Goal: Communication & Community: Answer question/provide support

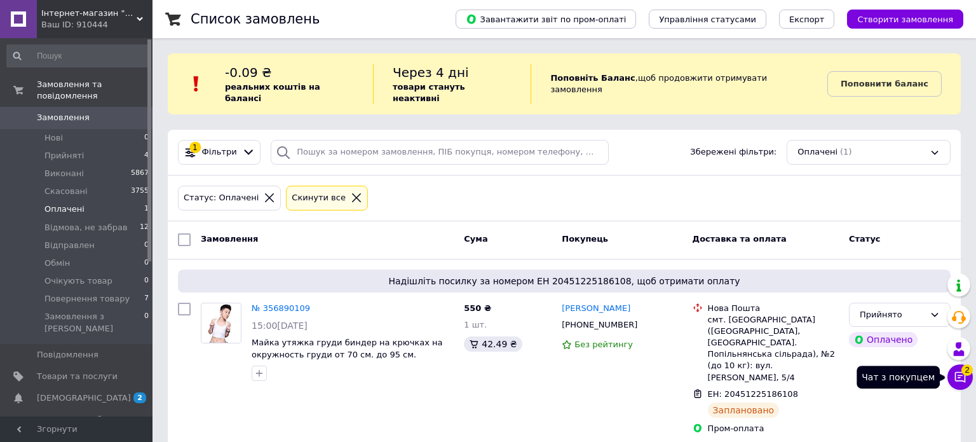
click at [959, 373] on icon at bounding box center [960, 377] width 11 height 11
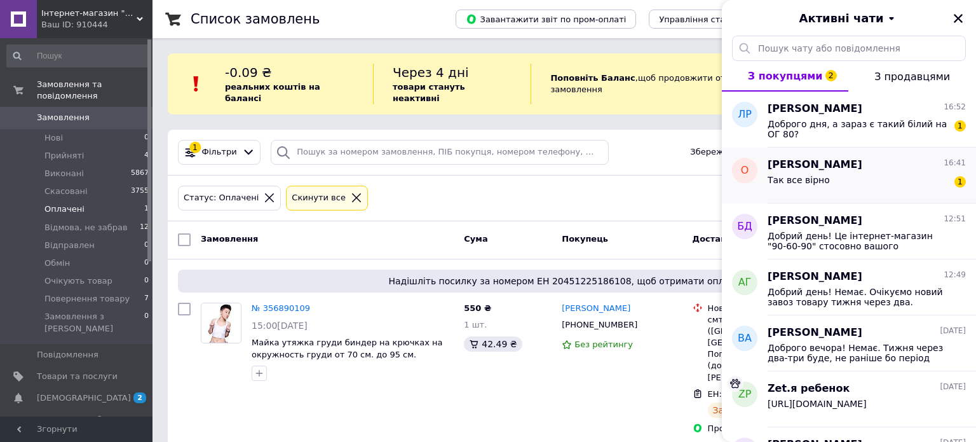
click at [828, 172] on div "Так все вірно 1" at bounding box center [867, 182] width 198 height 20
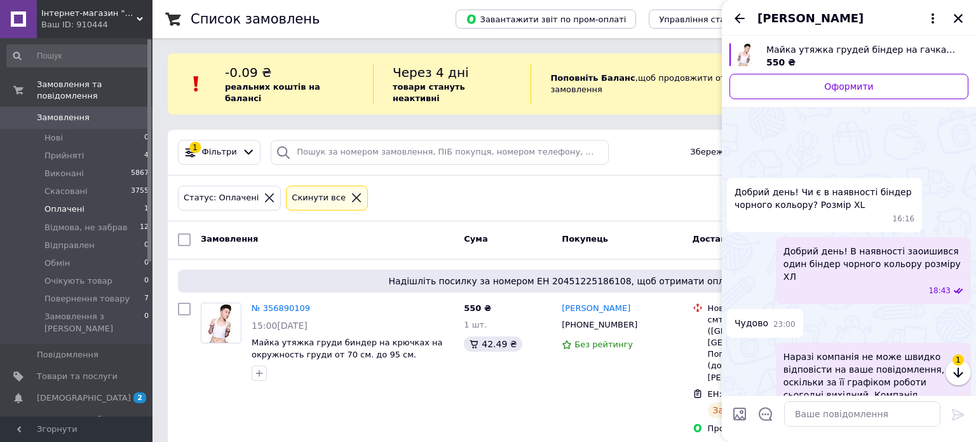
scroll to position [488, 0]
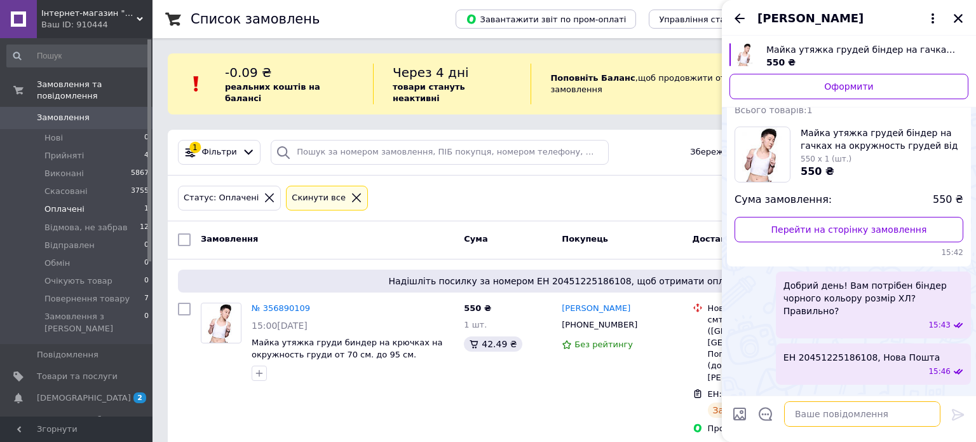
click at [824, 413] on textarea at bounding box center [862, 413] width 156 height 25
type textarea "Відправляю"
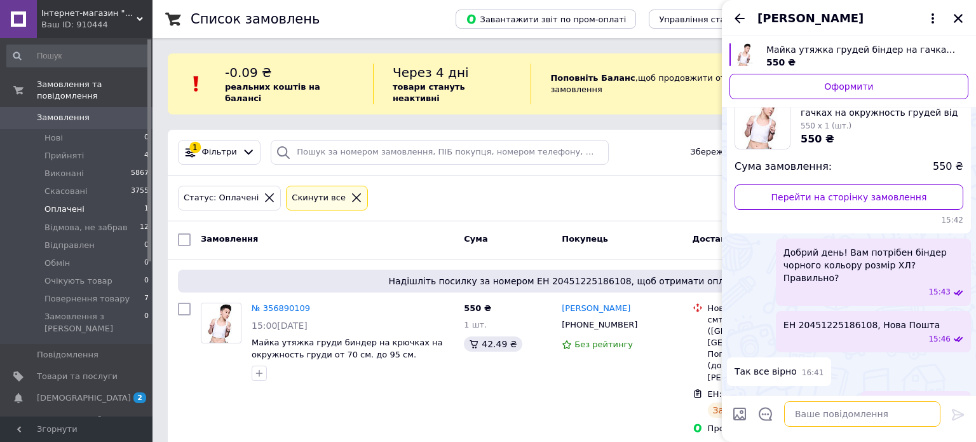
scroll to position [465, 0]
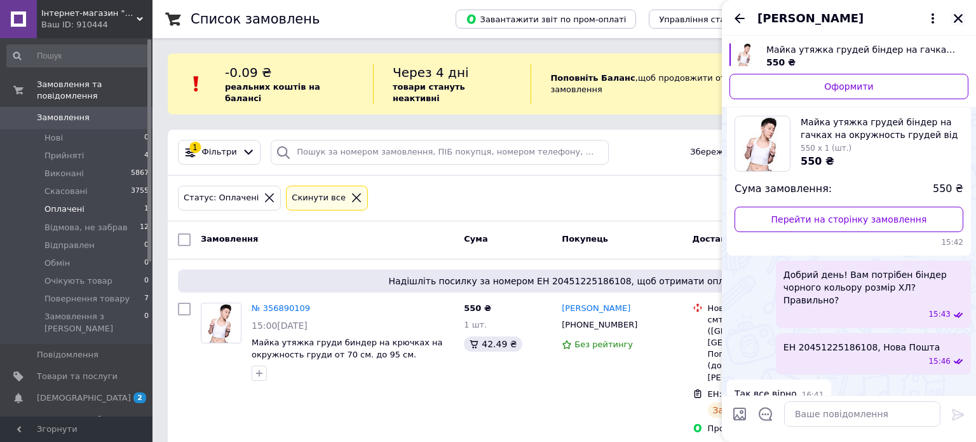
click at [960, 20] on icon "Закрити" at bounding box center [958, 18] width 9 height 9
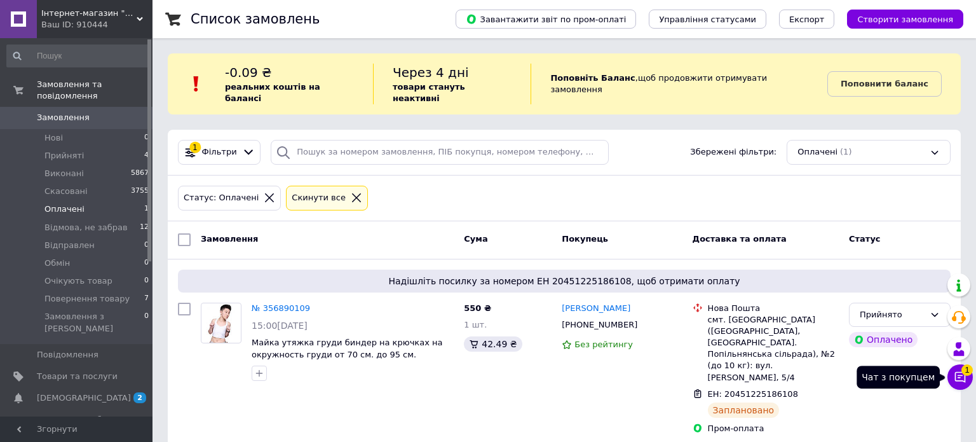
click at [959, 378] on icon at bounding box center [960, 377] width 13 height 13
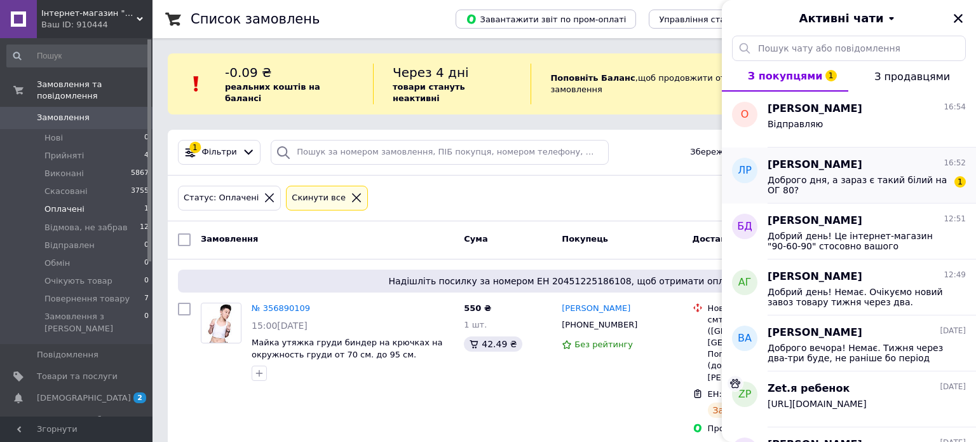
click at [803, 185] on span "Доброго дня, а зараз є такий білий на ОГ 80?" at bounding box center [858, 185] width 181 height 20
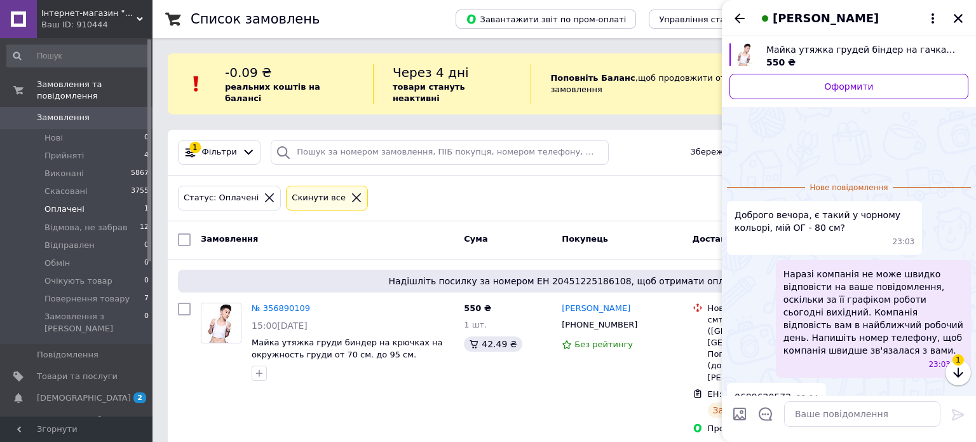
scroll to position [73, 0]
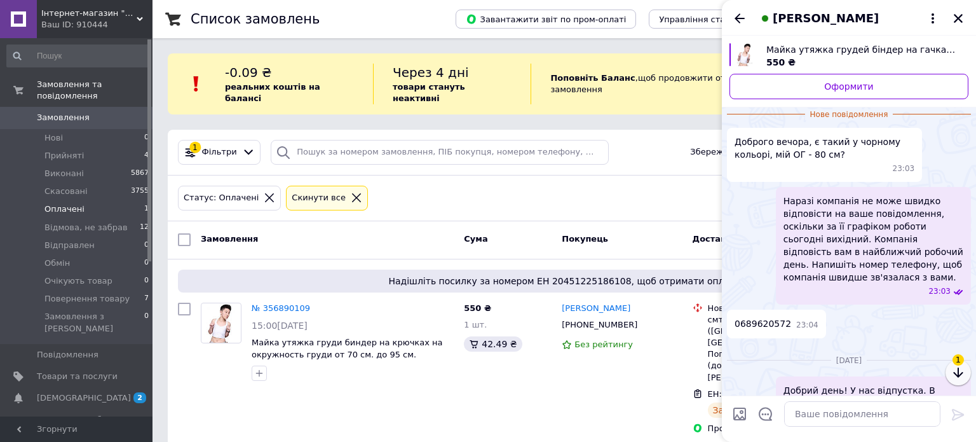
click at [958, 372] on icon "button" at bounding box center [959, 372] width 10 height 10
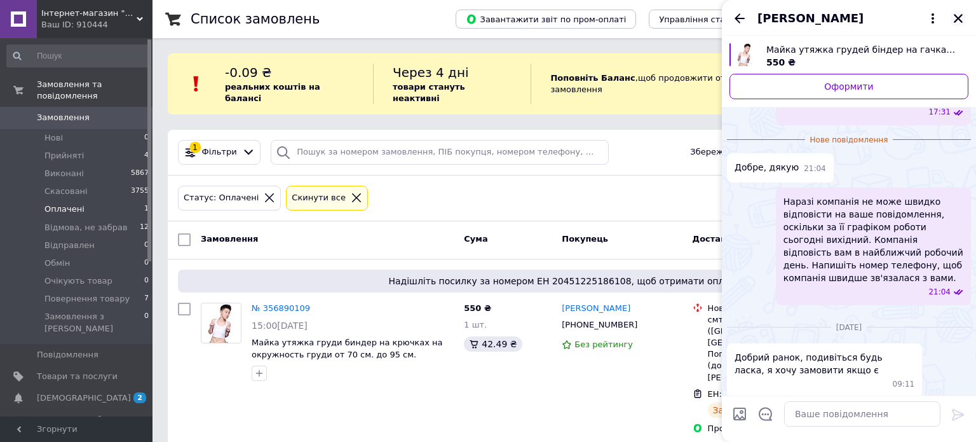
click at [957, 17] on icon "Закрити" at bounding box center [958, 18] width 9 height 9
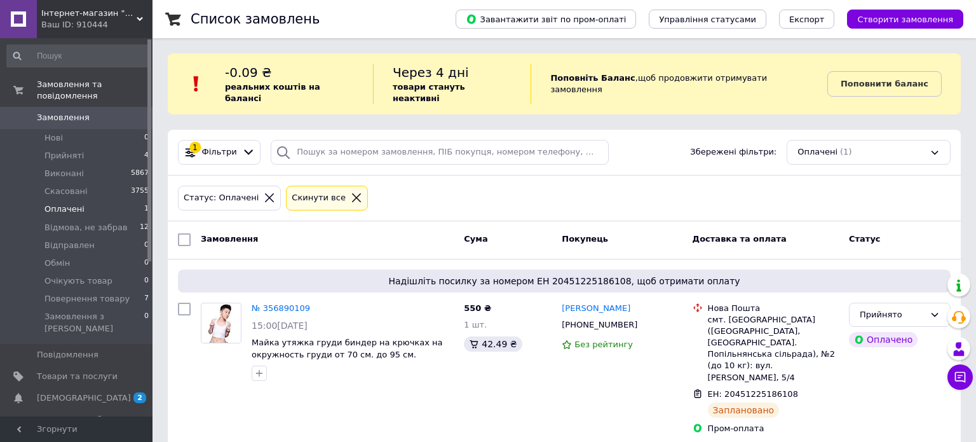
click at [64, 203] on span "Оплачені" at bounding box center [64, 208] width 40 height 11
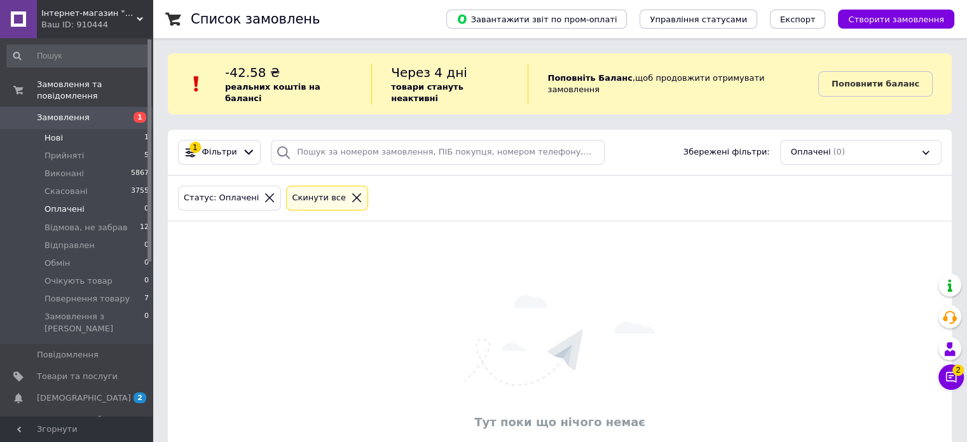
click at [50, 132] on span "Нові" at bounding box center [53, 137] width 18 height 11
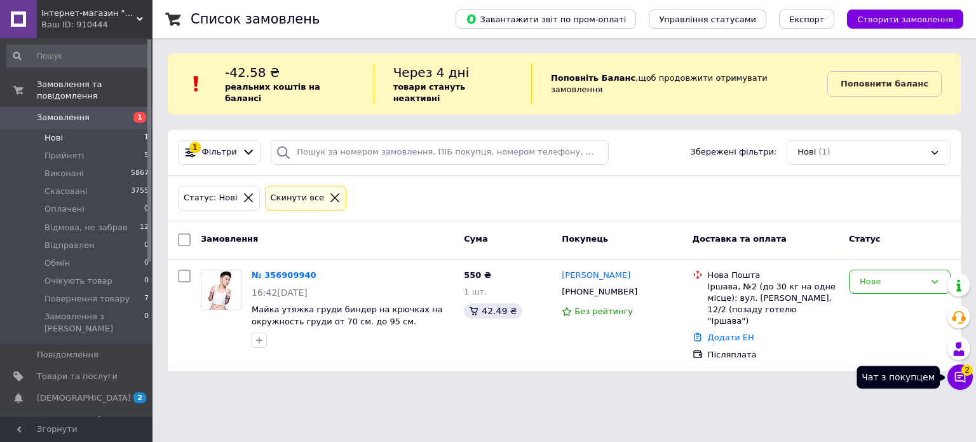
click at [959, 375] on icon at bounding box center [960, 377] width 11 height 11
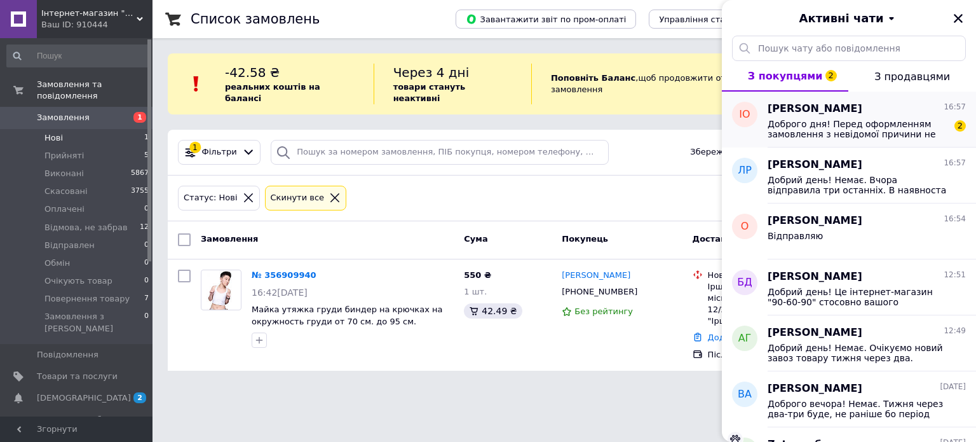
click at [842, 128] on span "Доброго дня! Перед оформленням замовлення з невідомої причини не вдалося скорис…" at bounding box center [858, 129] width 181 height 20
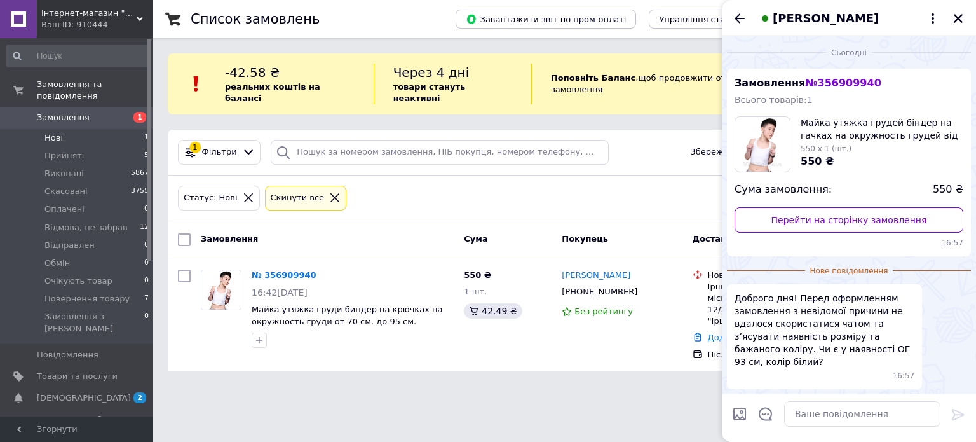
scroll to position [32, 0]
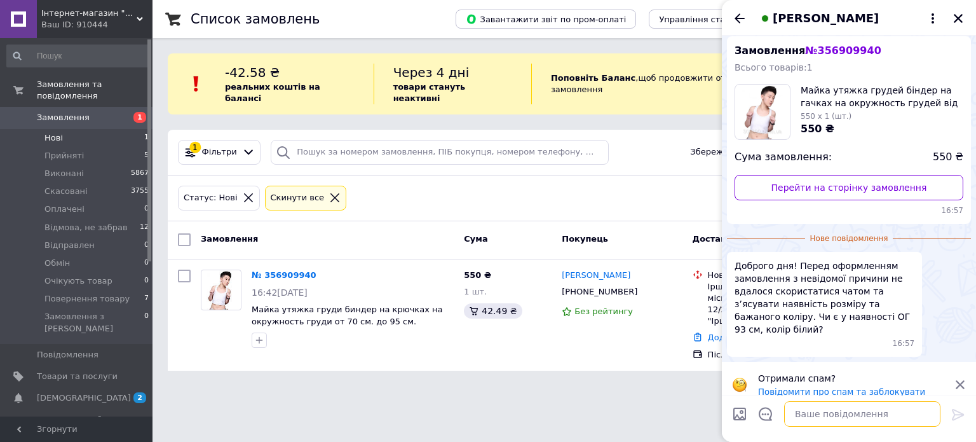
click at [827, 416] on textarea at bounding box center [862, 413] width 156 height 25
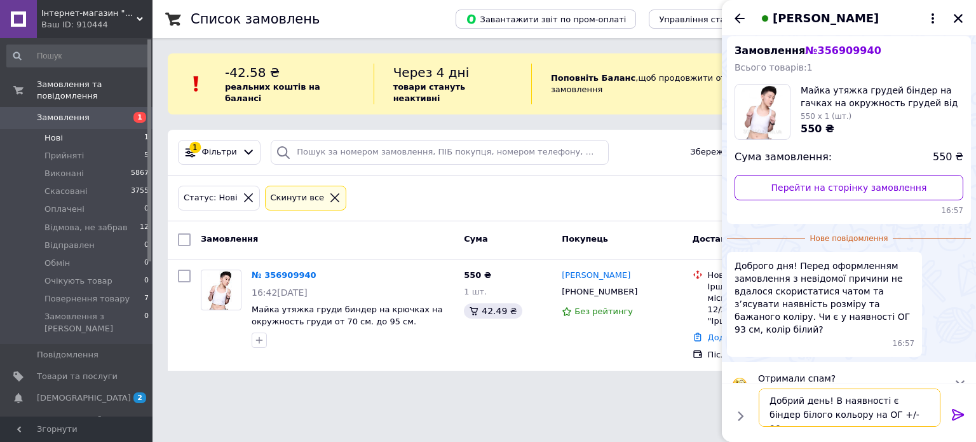
type textarea "Добрий день! В наявності є біндер білого кольору на ОГ +/- 90 см."
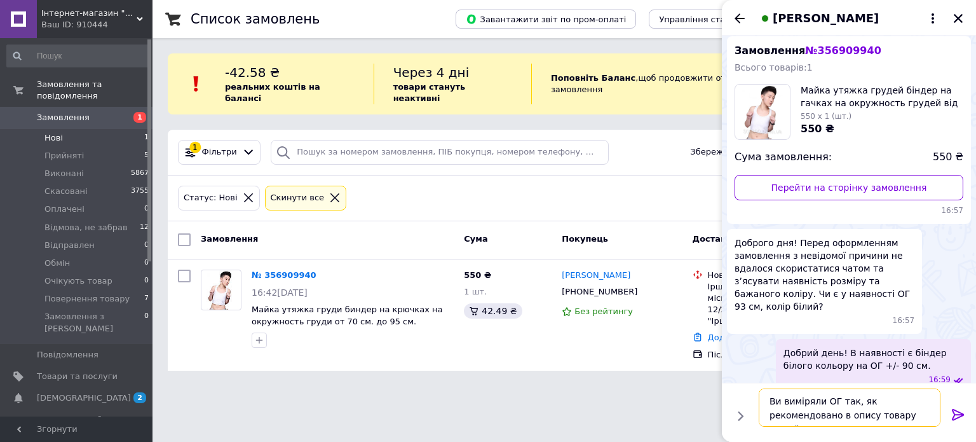
scroll to position [8, 0]
type textarea "Ви виміряли ОГ так, як рекомендовано в опису товару на сайті?"
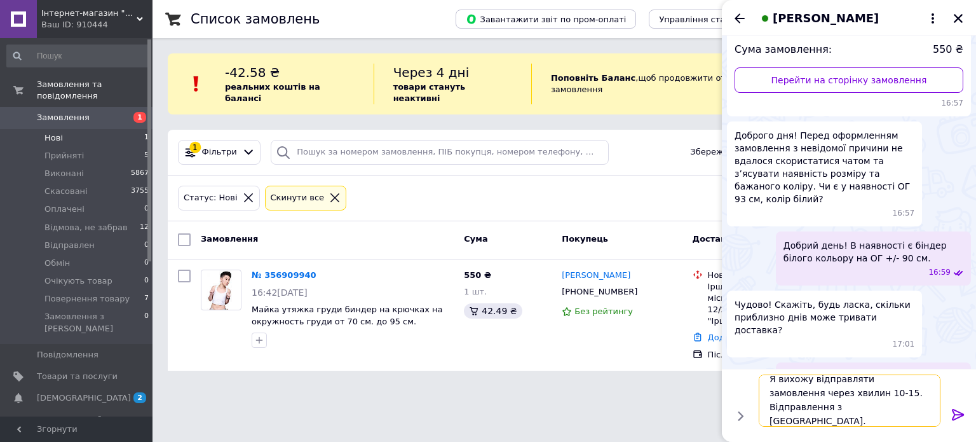
scroll to position [1, 0]
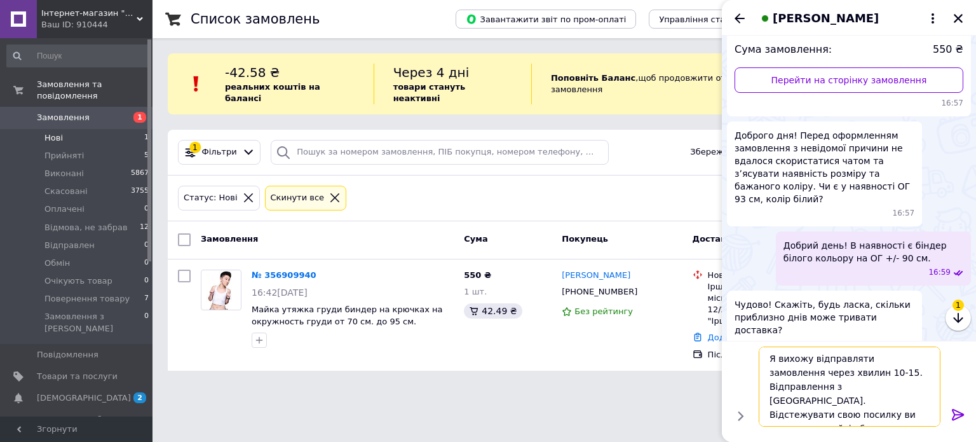
type textarea "Я вихожу відправляти замовлення через хвилин 10-15. Відправлення з Києва. Відст…"
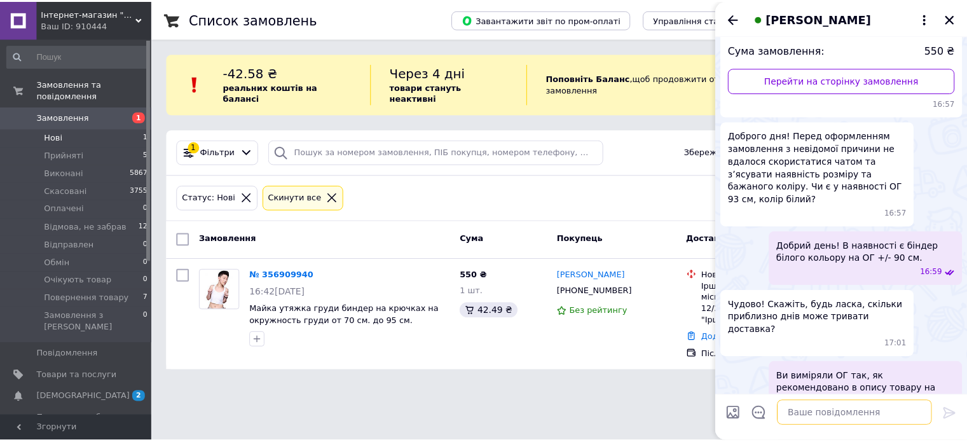
scroll to position [259, 0]
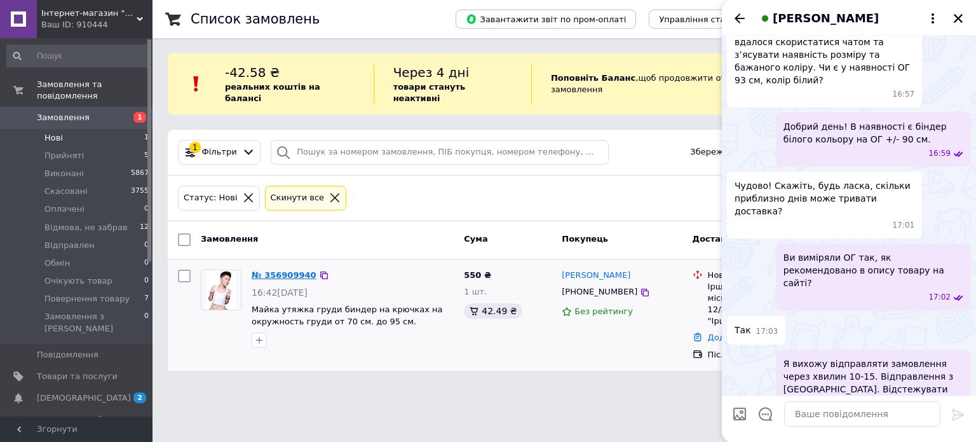
click at [266, 270] on link "№ 356909940" at bounding box center [284, 275] width 65 height 10
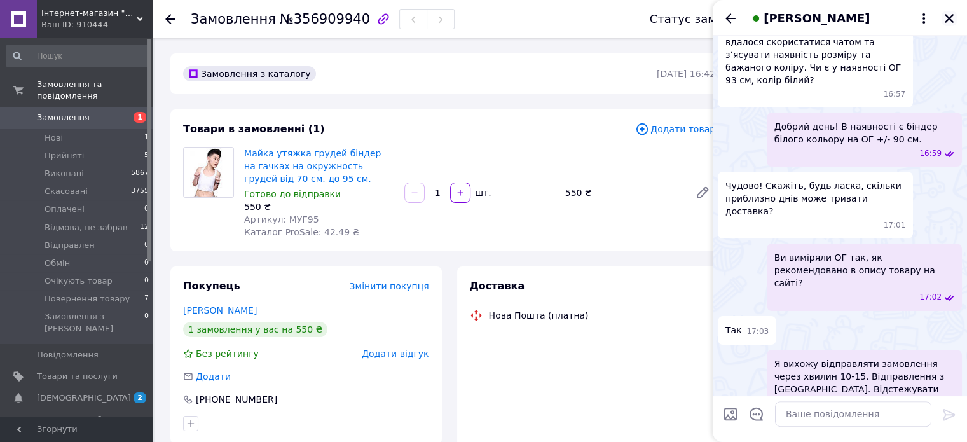
click at [947, 20] on icon "Закрити" at bounding box center [949, 18] width 9 height 9
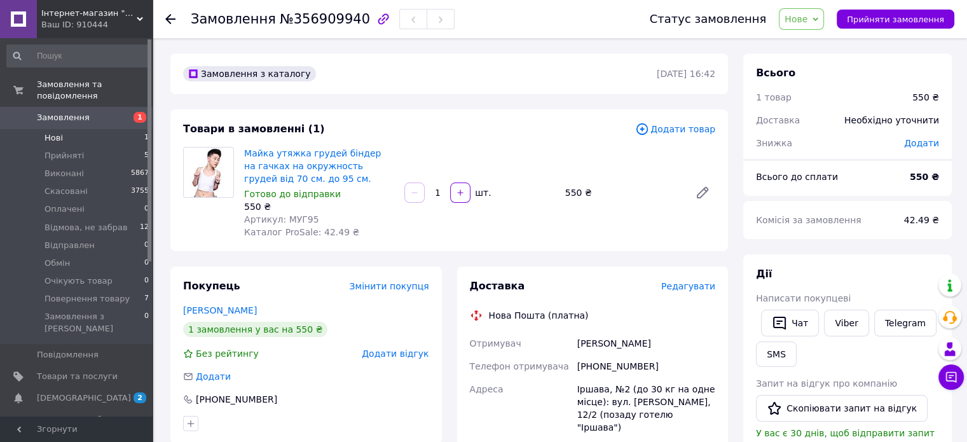
click at [67, 129] on li "Нові 1" at bounding box center [78, 138] width 156 height 18
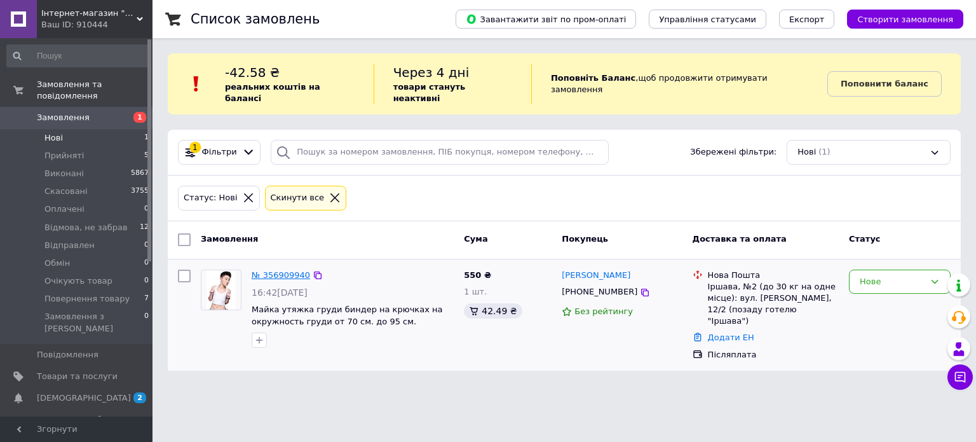
click at [280, 270] on link "№ 356909940" at bounding box center [281, 275] width 58 height 10
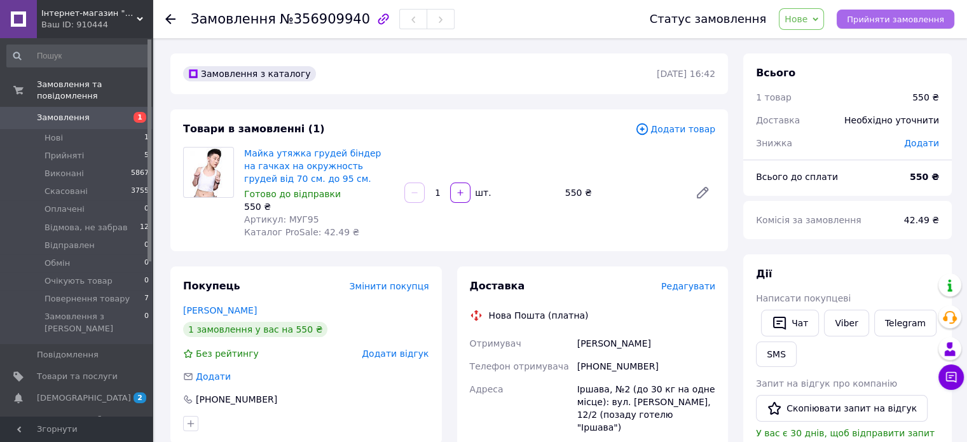
click at [911, 22] on span "Прийняти замовлення" at bounding box center [895, 20] width 97 height 10
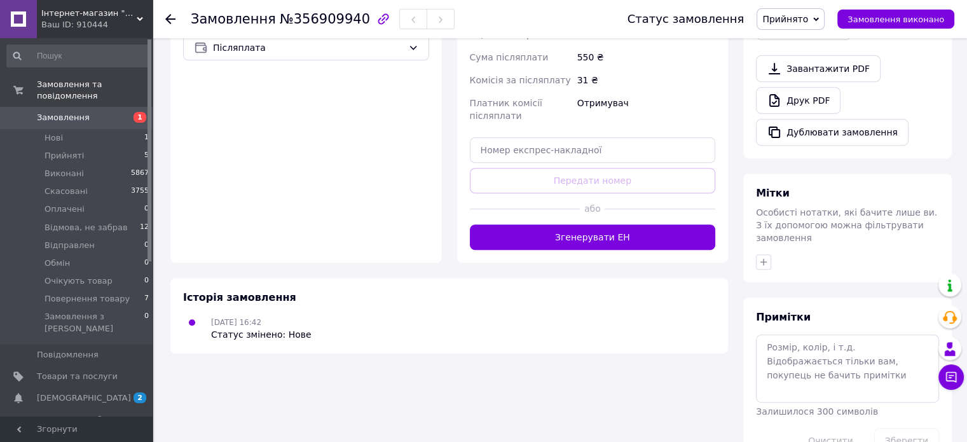
scroll to position [473, 0]
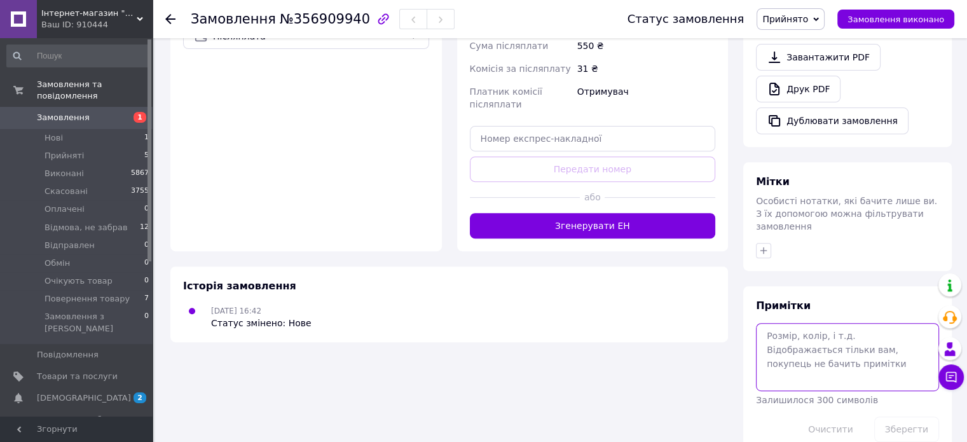
click at [883, 327] on textarea at bounding box center [847, 356] width 183 height 67
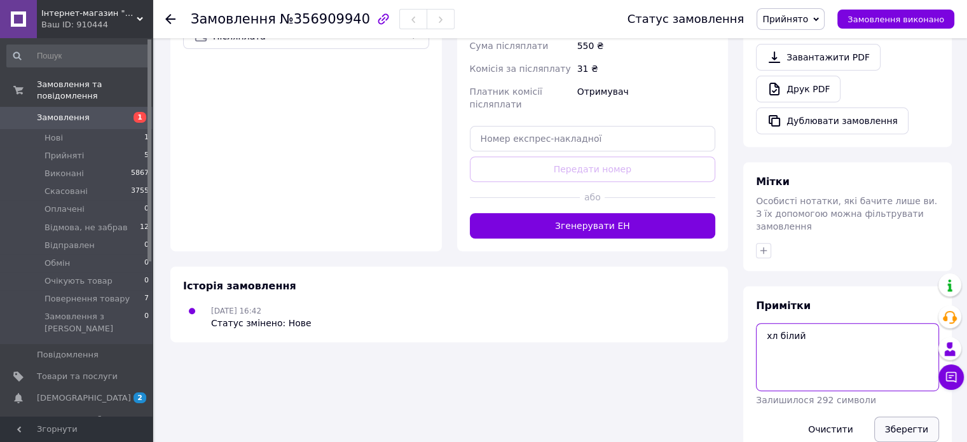
type textarea "хл білий"
click at [901, 416] on button "Зберегти" at bounding box center [906, 428] width 65 height 25
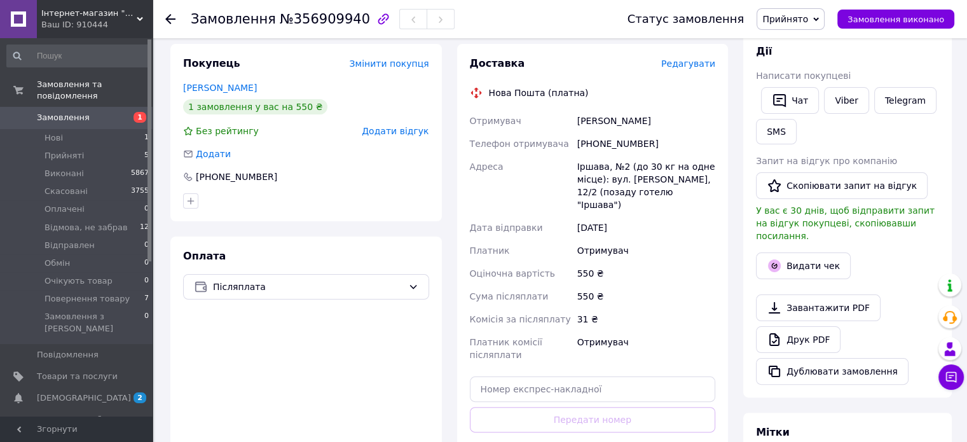
scroll to position [201, 0]
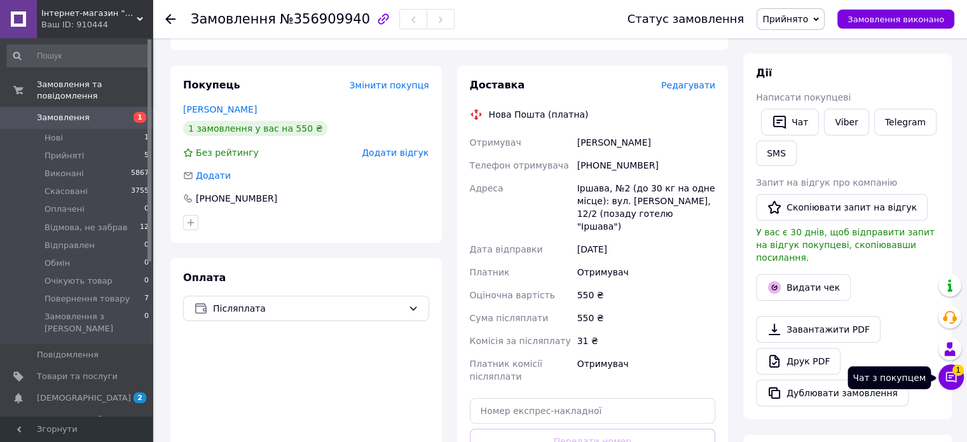
click at [950, 373] on icon at bounding box center [951, 377] width 11 height 11
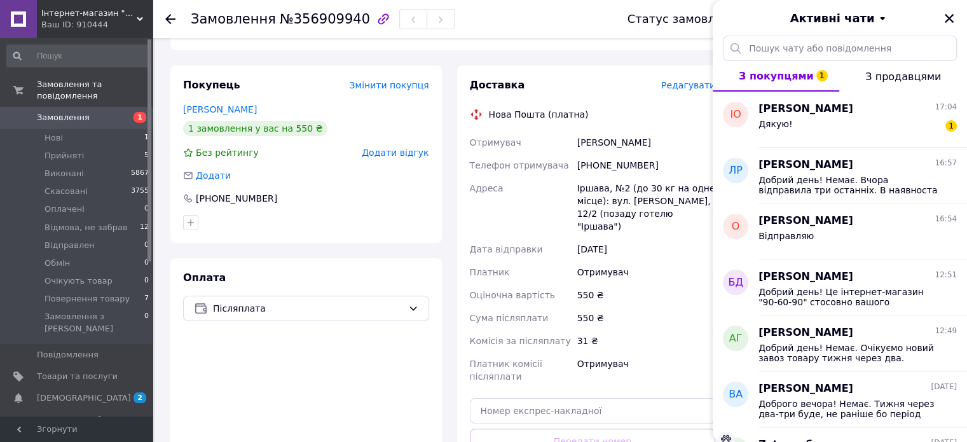
click at [631, 374] on div "Отримувач" at bounding box center [646, 370] width 143 height 36
click at [948, 19] on icon "Закрити" at bounding box center [949, 18] width 9 height 9
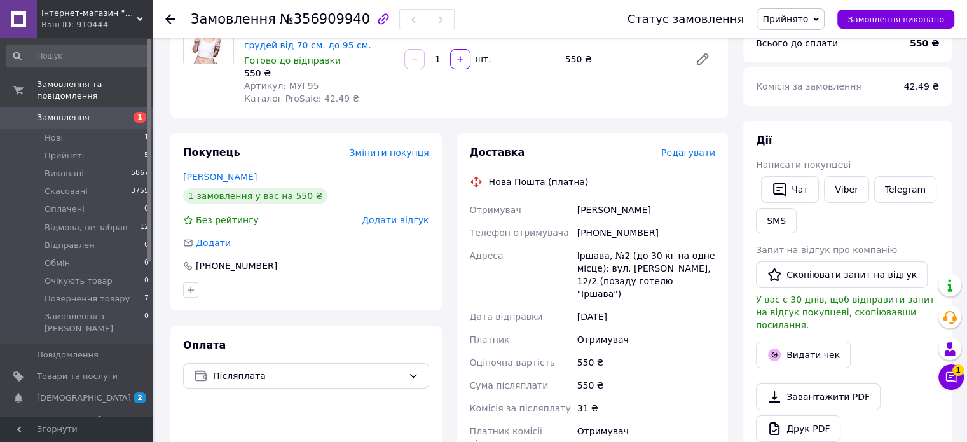
scroll to position [198, 0]
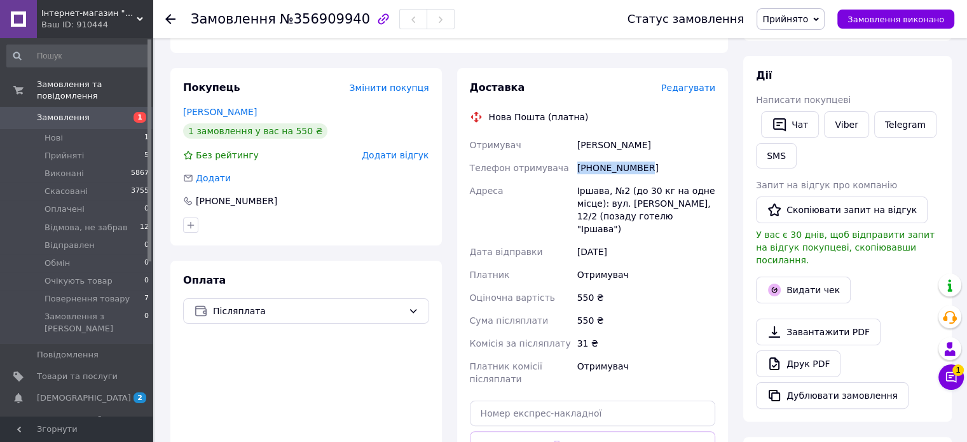
drag, startPoint x: 646, startPoint y: 167, endPoint x: 567, endPoint y: 175, distance: 79.2
click at [567, 175] on div "Отримувач Остапчук Іванна Телефон отримувача +380962923360 Адреса Іршава, №2 (д…" at bounding box center [592, 261] width 251 height 257
copy div "Телефон отримувача +380962923360"
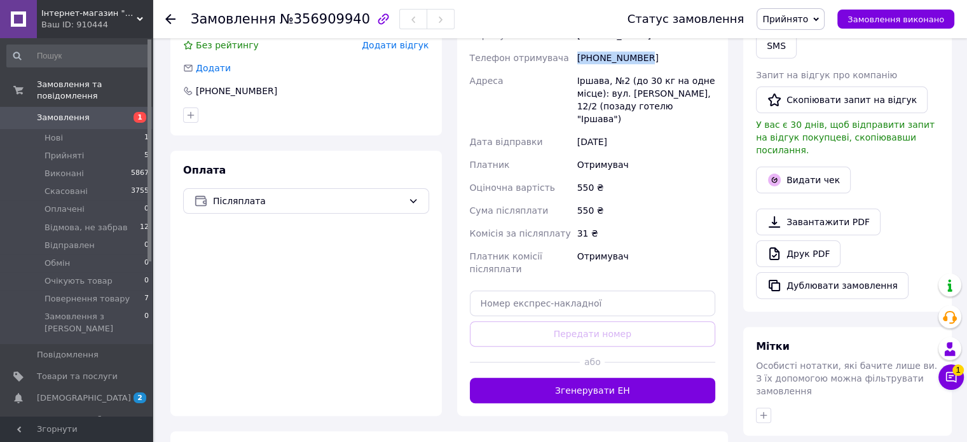
scroll to position [334, 0]
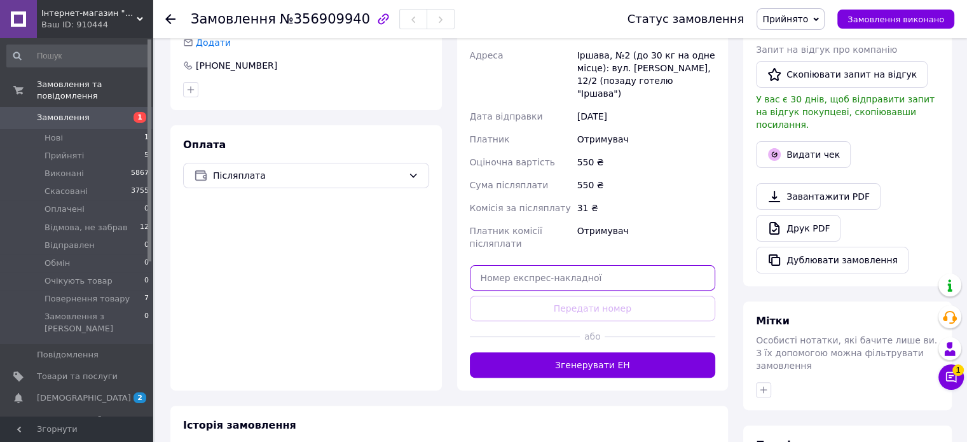
click at [681, 265] on input "text" at bounding box center [593, 277] width 246 height 25
paste input "20451225295740"
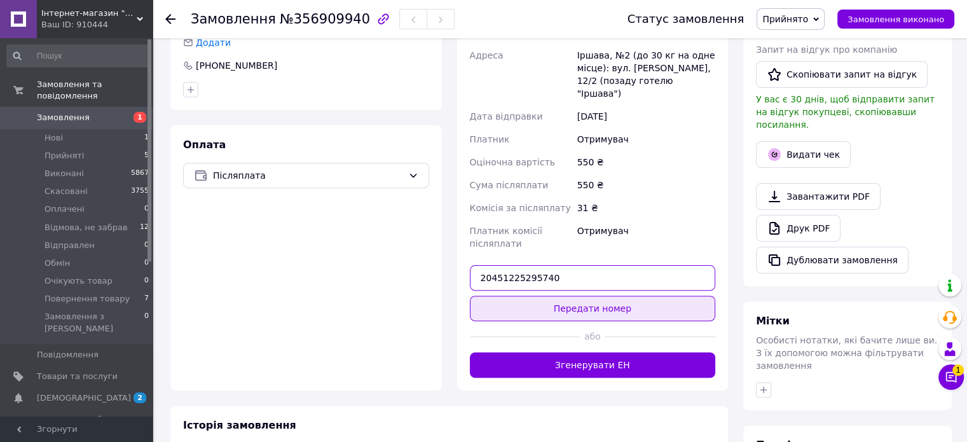
type input "20451225295740"
click at [681, 296] on button "Передати номер" at bounding box center [593, 308] width 246 height 25
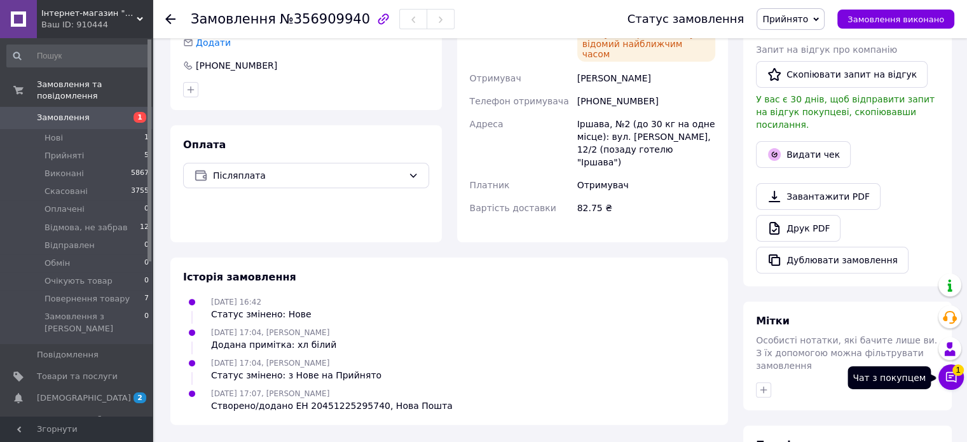
click at [949, 376] on icon at bounding box center [951, 377] width 13 height 13
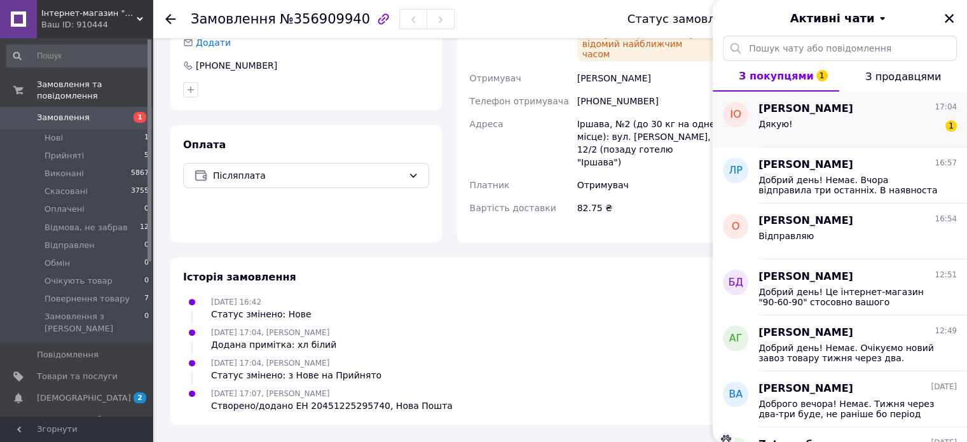
click at [807, 115] on span "Іванна Остапчук" at bounding box center [805, 109] width 95 height 15
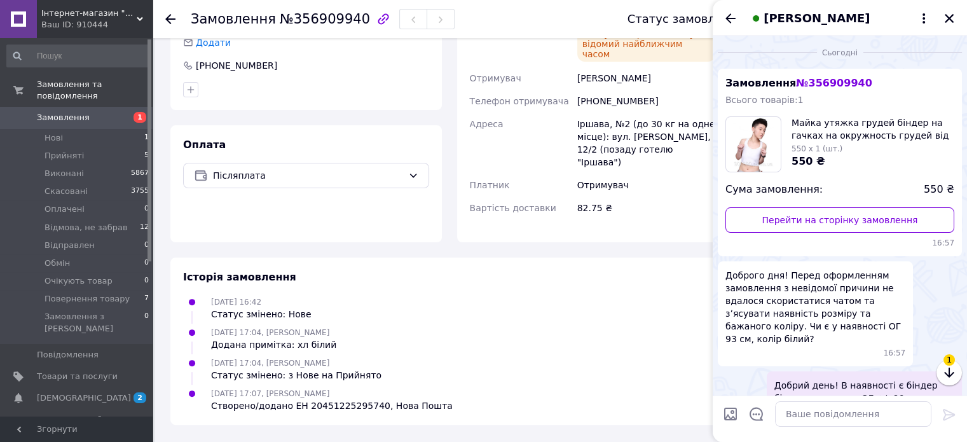
scroll to position [315, 0]
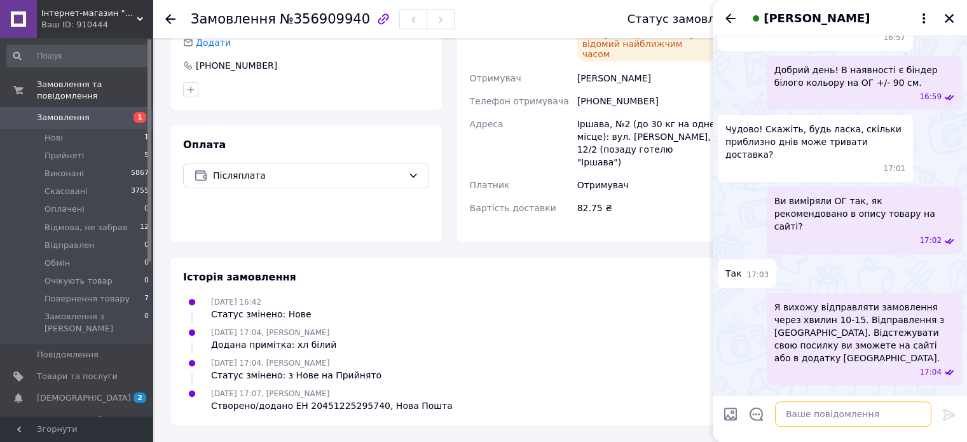
click at [870, 418] on textarea at bounding box center [853, 413] width 156 height 25
paste textarea "20451225295740"
type textarea "ТТН 20451225295740"
click at [946, 20] on icon "Закрити" at bounding box center [949, 18] width 9 height 9
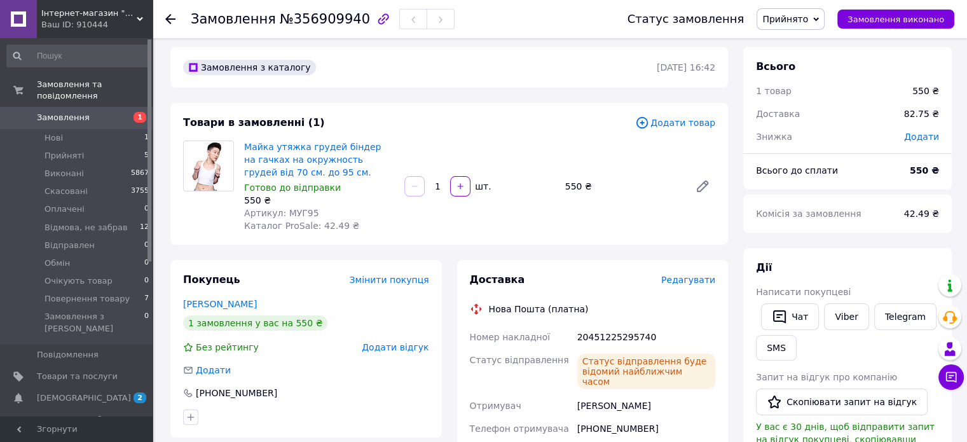
scroll to position [0, 0]
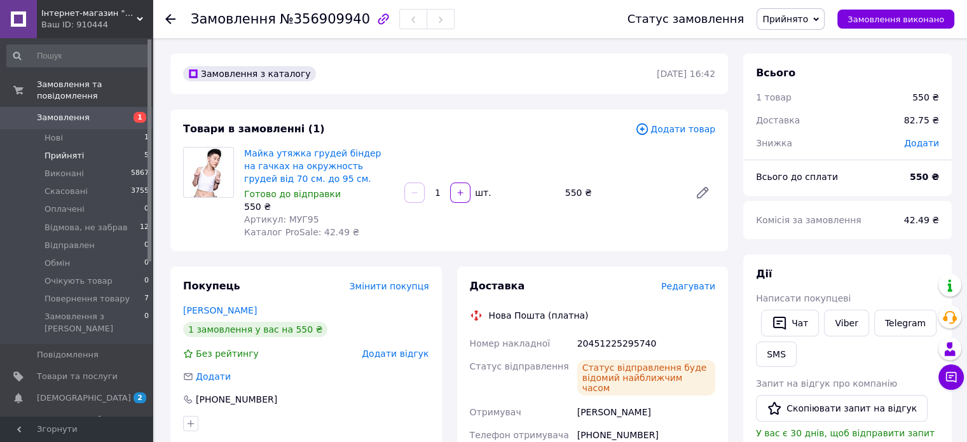
click at [51, 150] on span "Прийняті" at bounding box center [63, 155] width 39 height 11
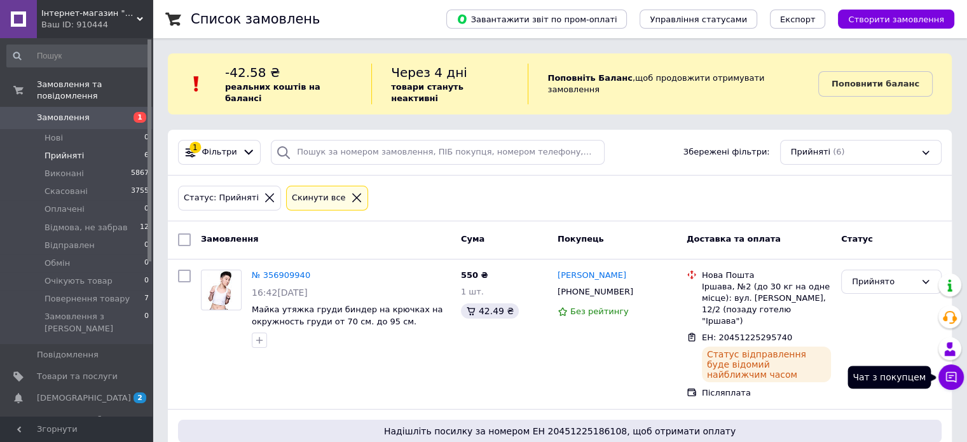
click at [951, 376] on icon at bounding box center [951, 377] width 11 height 11
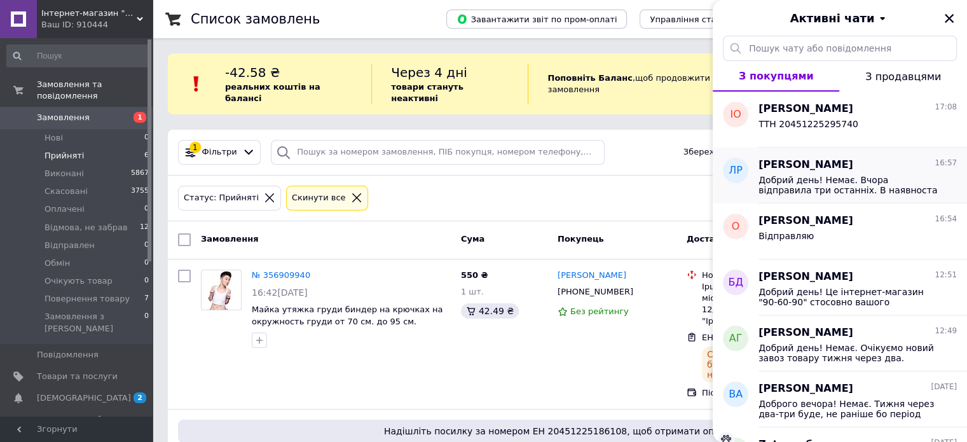
click at [824, 186] on span "Добрий день! Немає. Вчора відправила три останніх. В наявноста є на ОГ +/- 85 с…" at bounding box center [848, 185] width 181 height 20
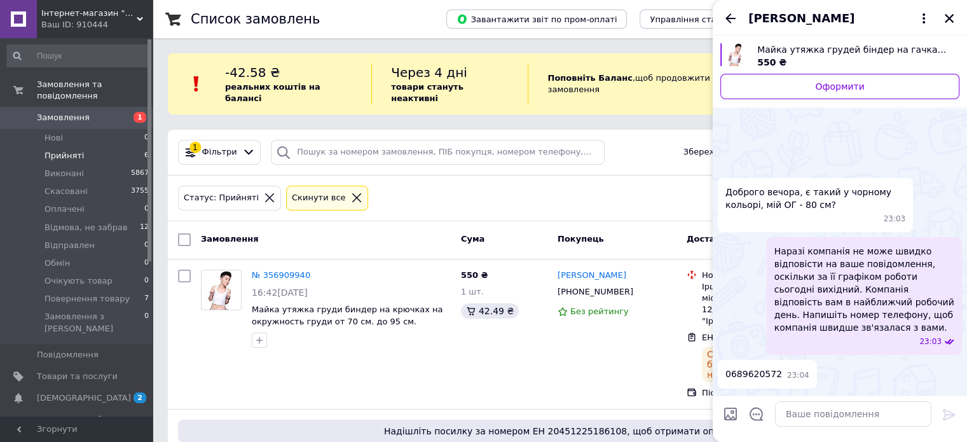
scroll to position [875, 0]
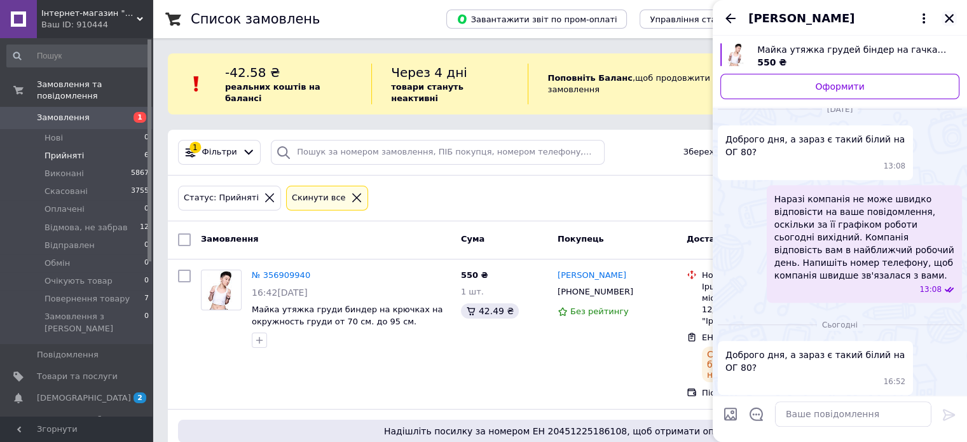
click at [948, 19] on icon "Закрити" at bounding box center [949, 18] width 9 height 9
